Goal: Task Accomplishment & Management: Manage account settings

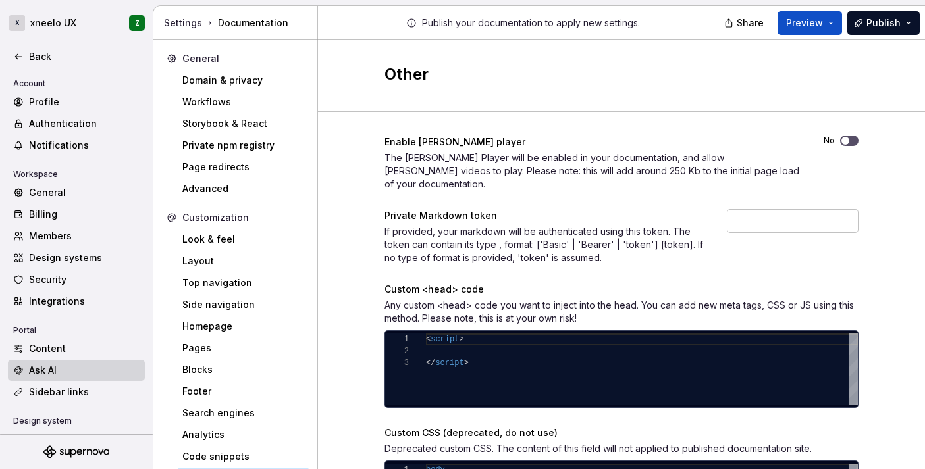
scroll to position [100, 0]
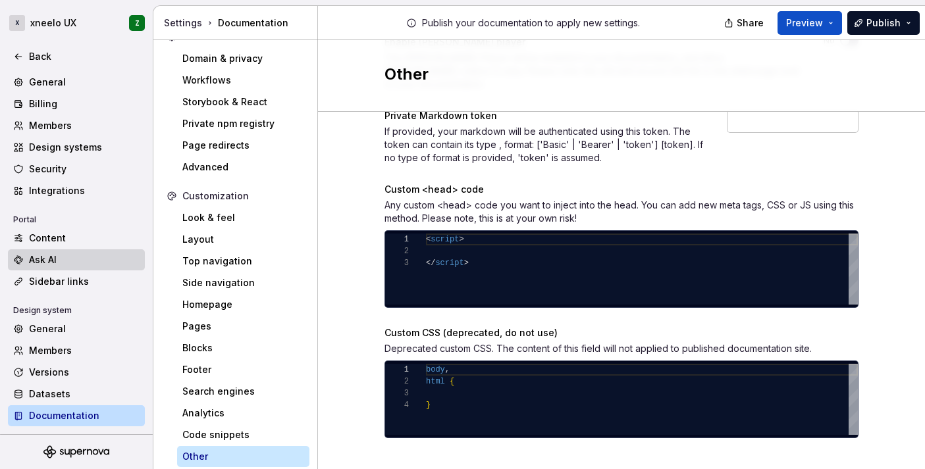
click at [82, 257] on div "Ask AI" at bounding box center [84, 259] width 111 height 13
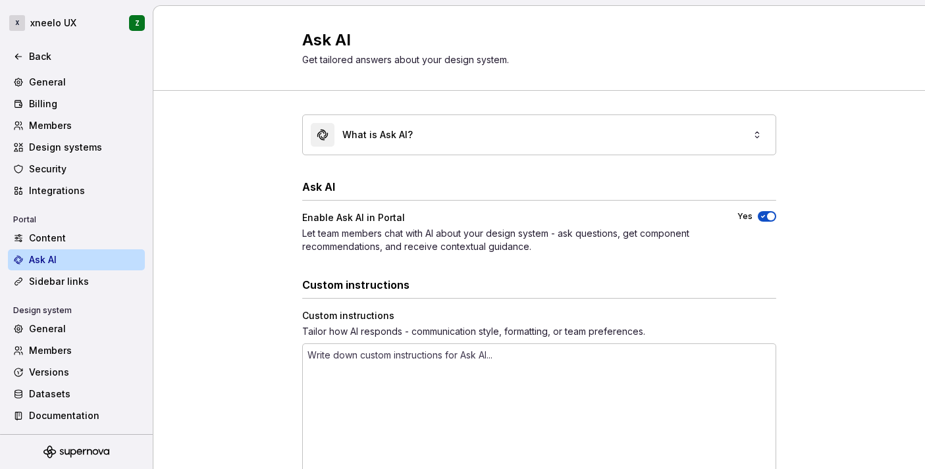
type textarea "*"
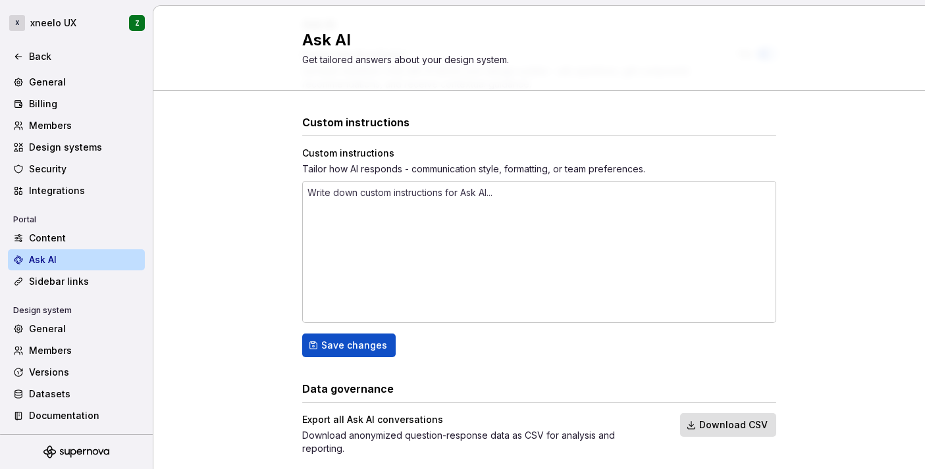
scroll to position [186, 0]
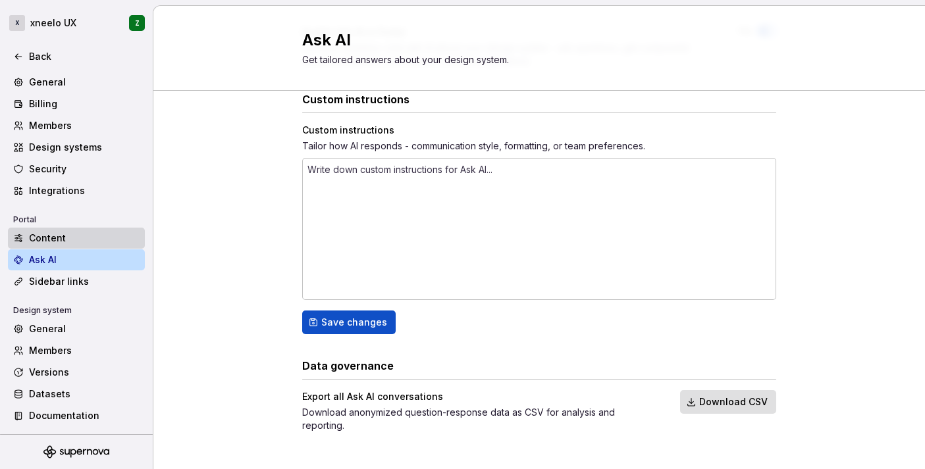
click at [61, 243] on div "Content" at bounding box center [84, 238] width 111 height 13
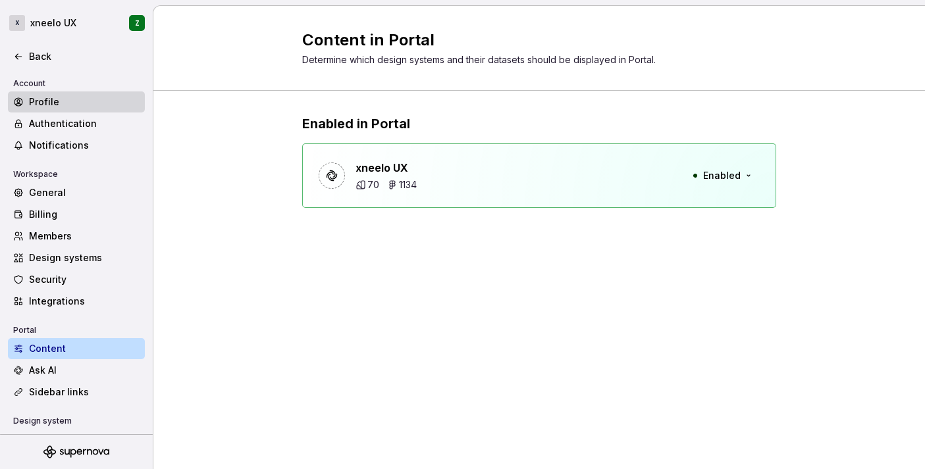
click at [34, 101] on div "Profile" at bounding box center [84, 101] width 111 height 13
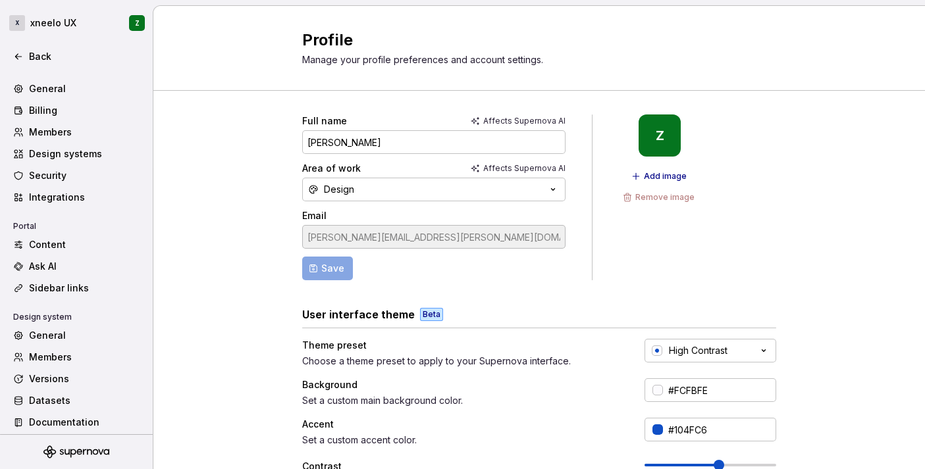
scroll to position [96, 0]
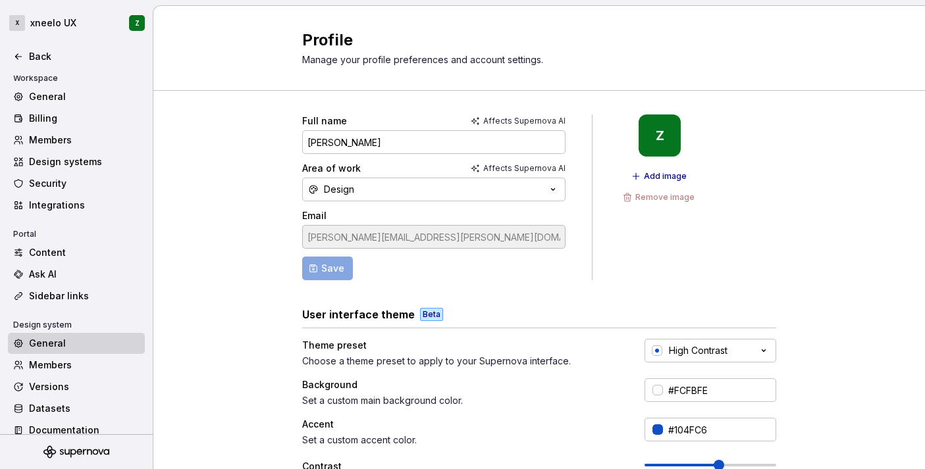
click at [47, 342] on div "General" at bounding box center [84, 343] width 111 height 13
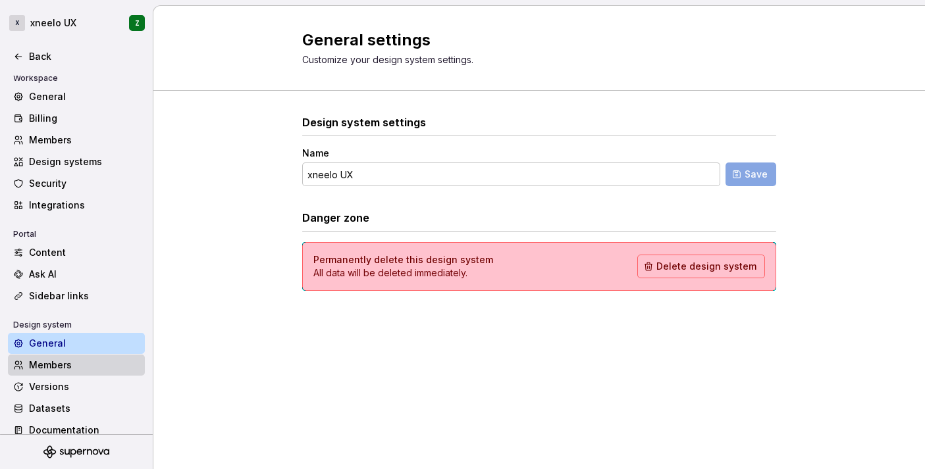
click at [57, 364] on div "Members" at bounding box center [84, 365] width 111 height 13
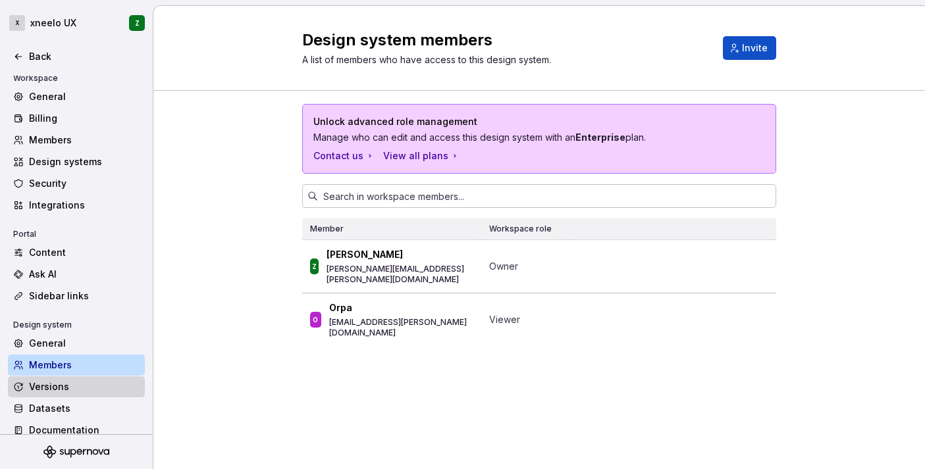
click at [55, 383] on div "Versions" at bounding box center [84, 387] width 111 height 13
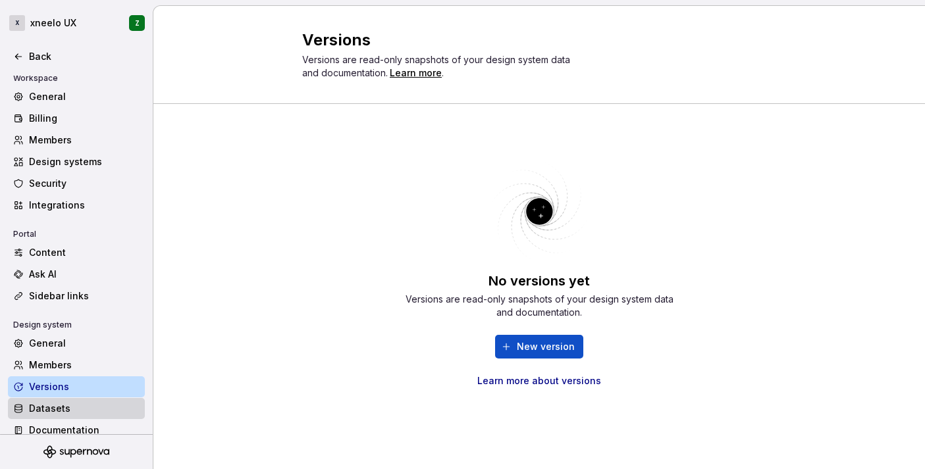
click at [56, 407] on div "Datasets" at bounding box center [84, 408] width 111 height 13
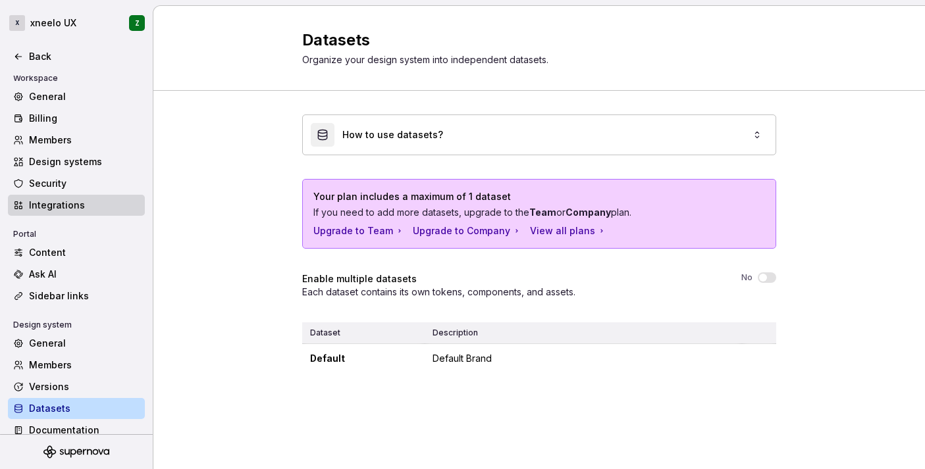
click at [63, 211] on div "Integrations" at bounding box center [76, 205] width 137 height 21
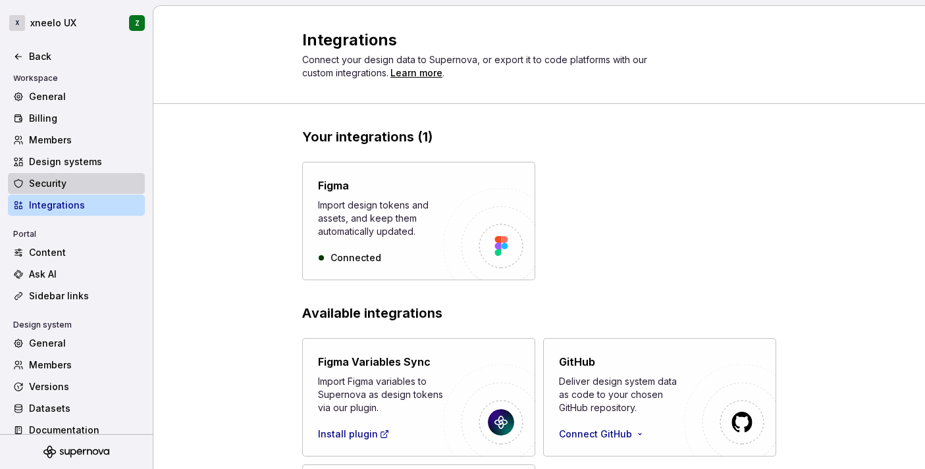
click at [63, 190] on div "Security" at bounding box center [84, 183] width 111 height 13
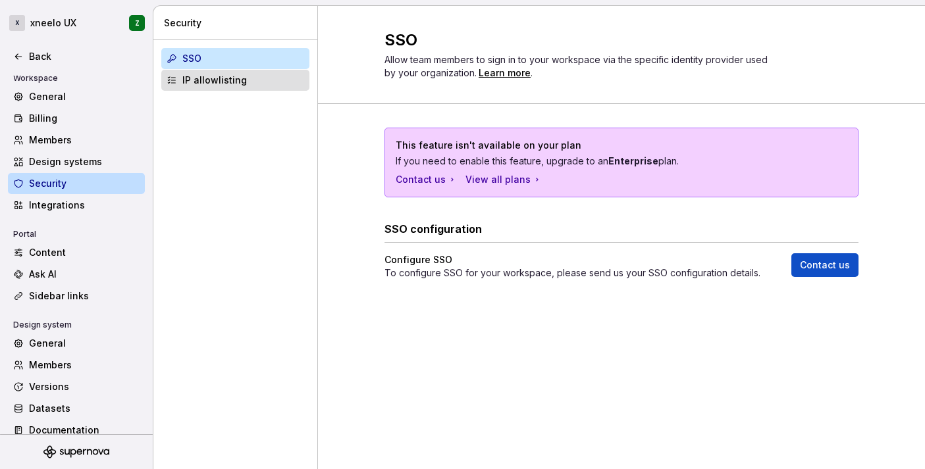
click at [239, 87] on div "IP allowlisting" at bounding box center [235, 80] width 148 height 21
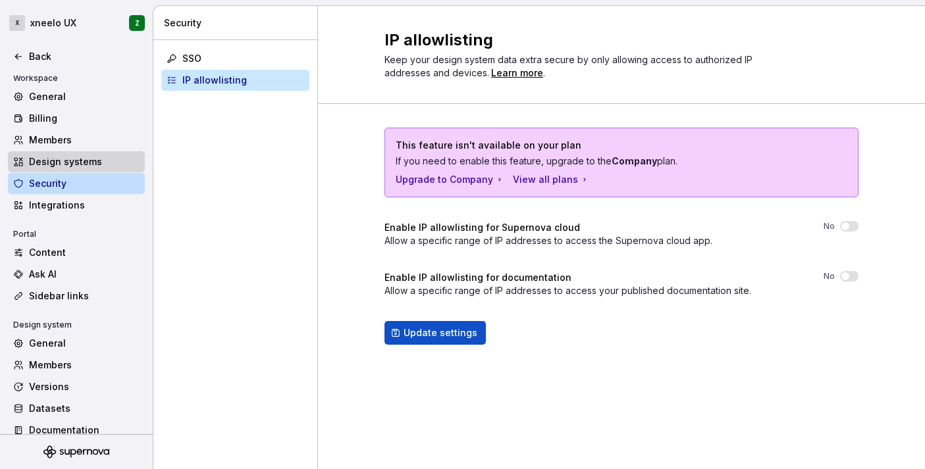
click at [93, 157] on div "Design systems" at bounding box center [84, 161] width 111 height 13
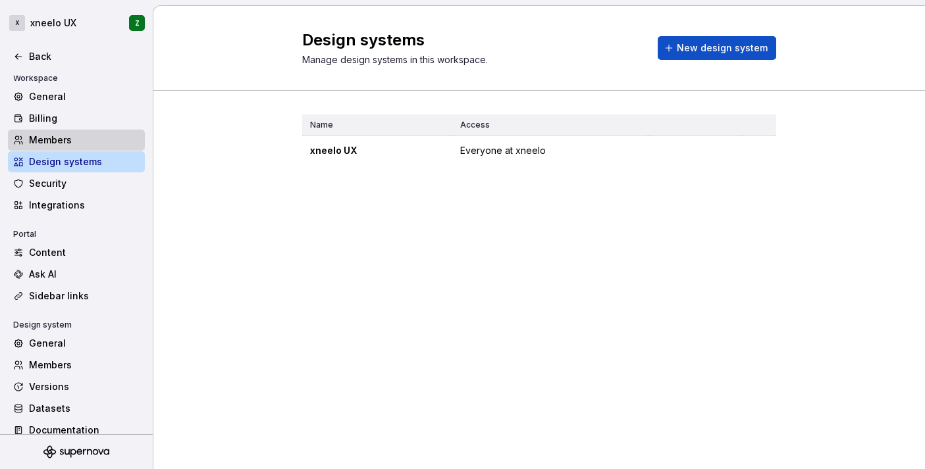
click at [70, 138] on div "Members" at bounding box center [84, 140] width 111 height 13
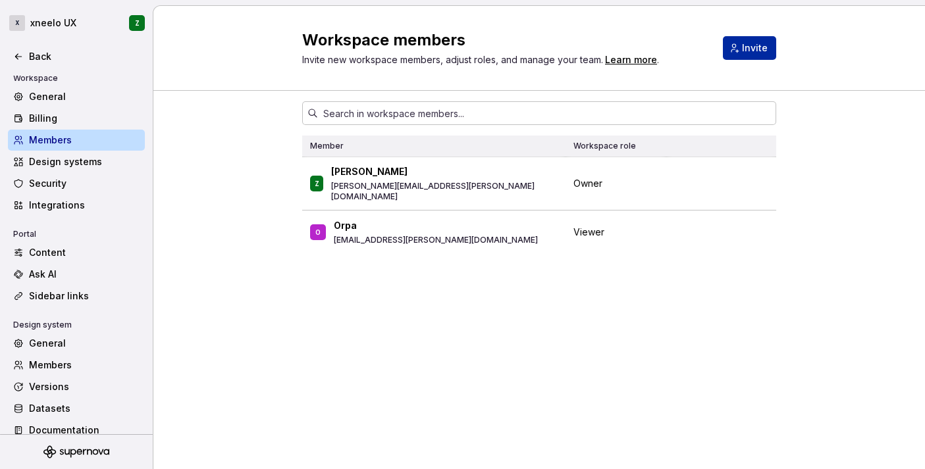
click at [751, 54] on button "Invite" at bounding box center [749, 48] width 53 height 24
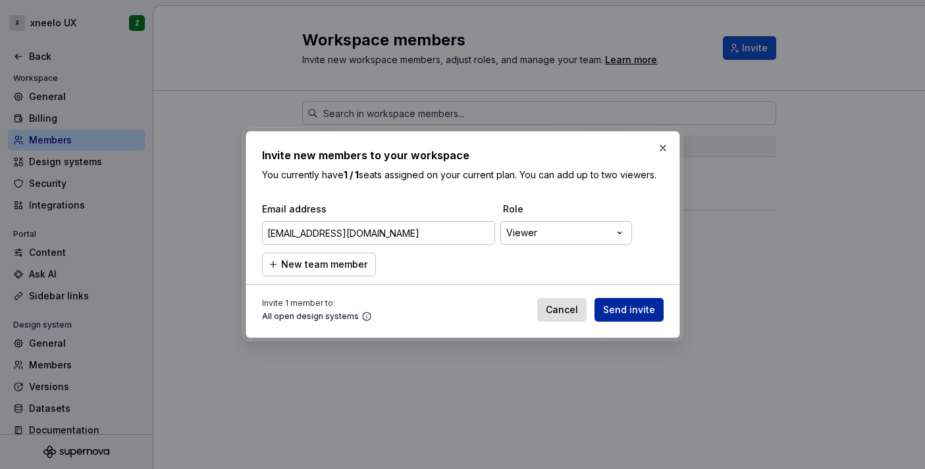
type input "[EMAIL_ADDRESS][DOMAIN_NAME]"
click at [620, 310] on span "Send invite" at bounding box center [629, 310] width 52 height 13
